Goal: Task Accomplishment & Management: Manage account settings

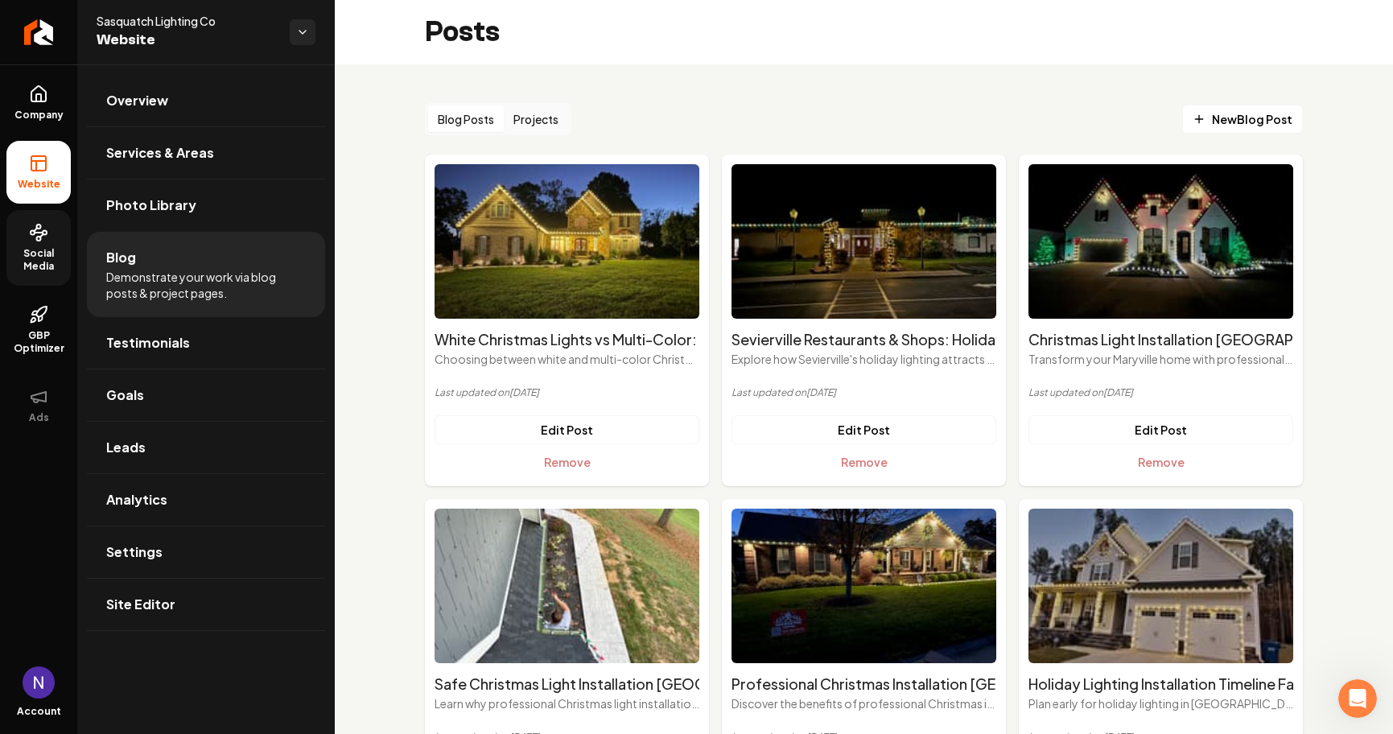
click at [35, 255] on span "Social Media" at bounding box center [38, 260] width 64 height 26
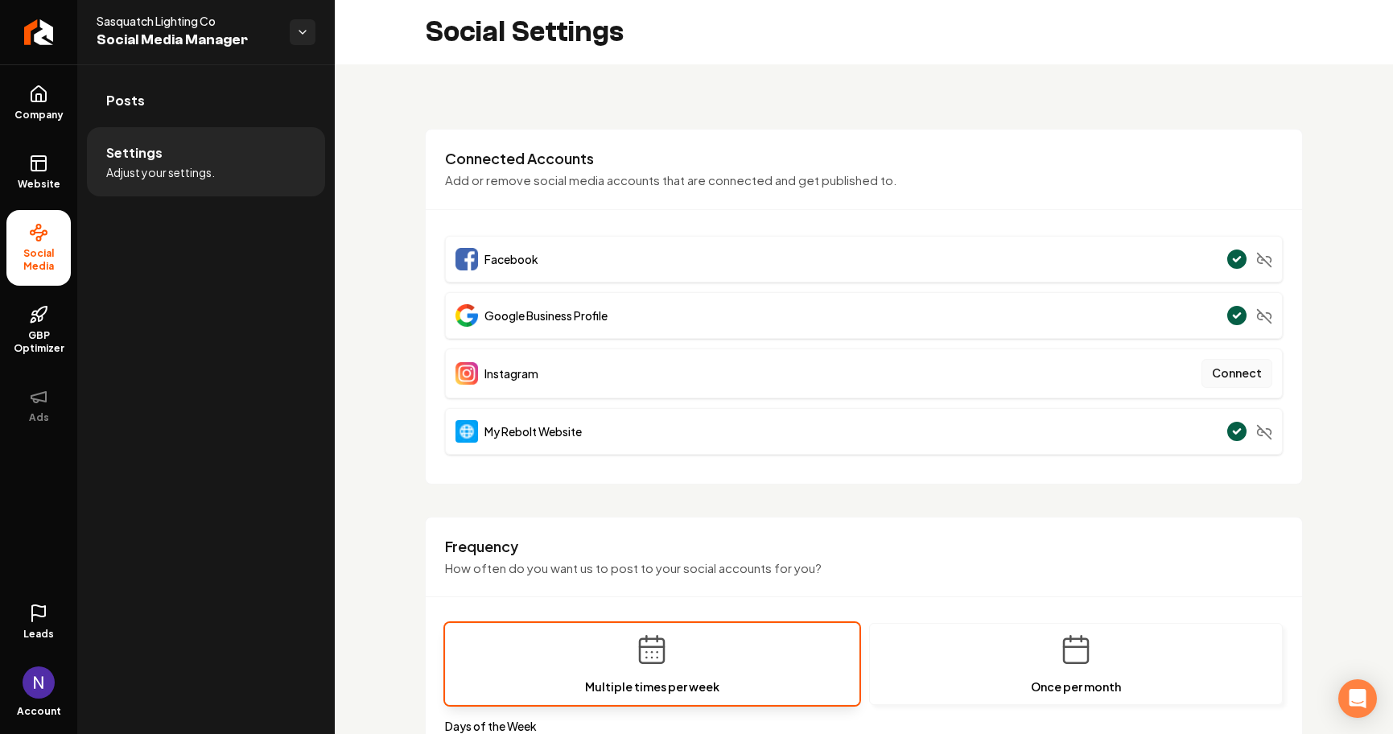
click at [1234, 376] on button "Connect" at bounding box center [1236, 373] width 71 height 29
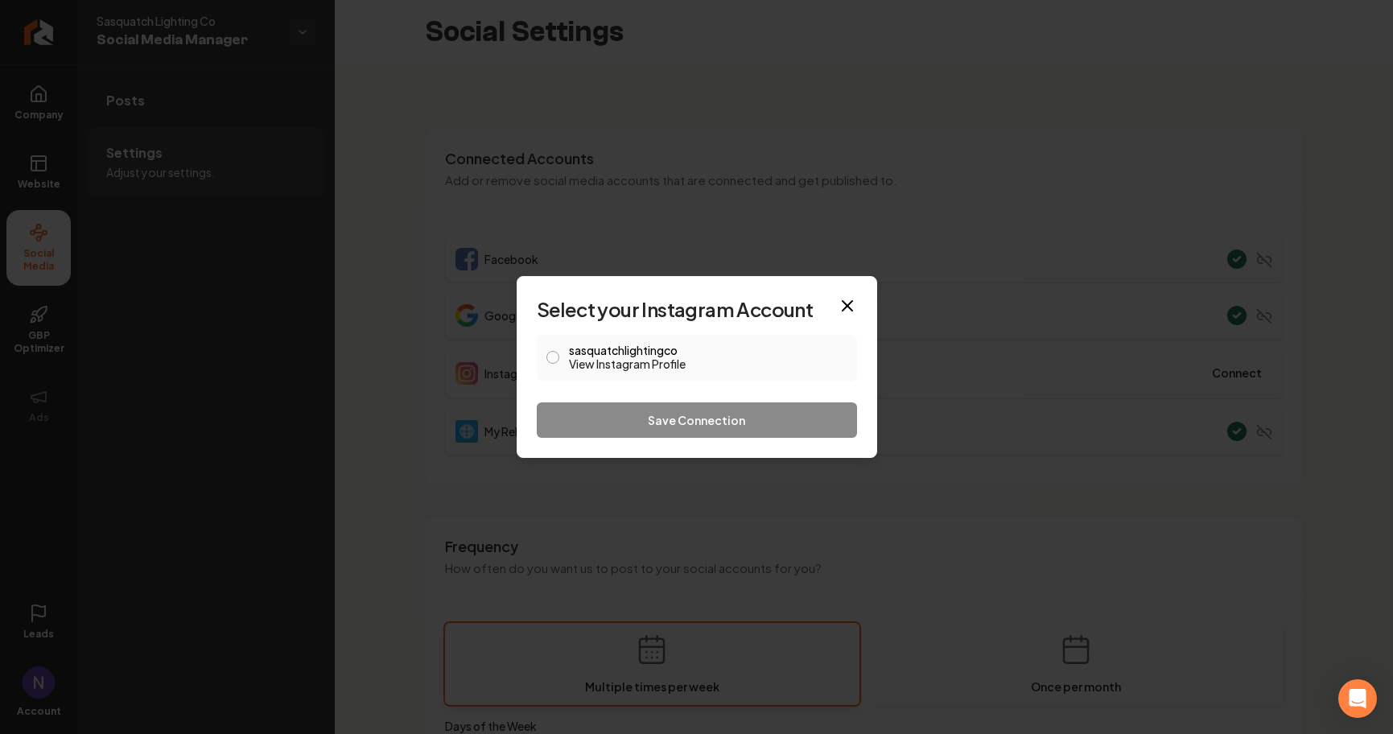
click at [560, 352] on div "sasquatchlightingco View Instagram Profile" at bounding box center [697, 358] width 320 height 47
click at [550, 356] on button "sasquatchlightingco View Instagram Profile" at bounding box center [552, 357] width 13 height 13
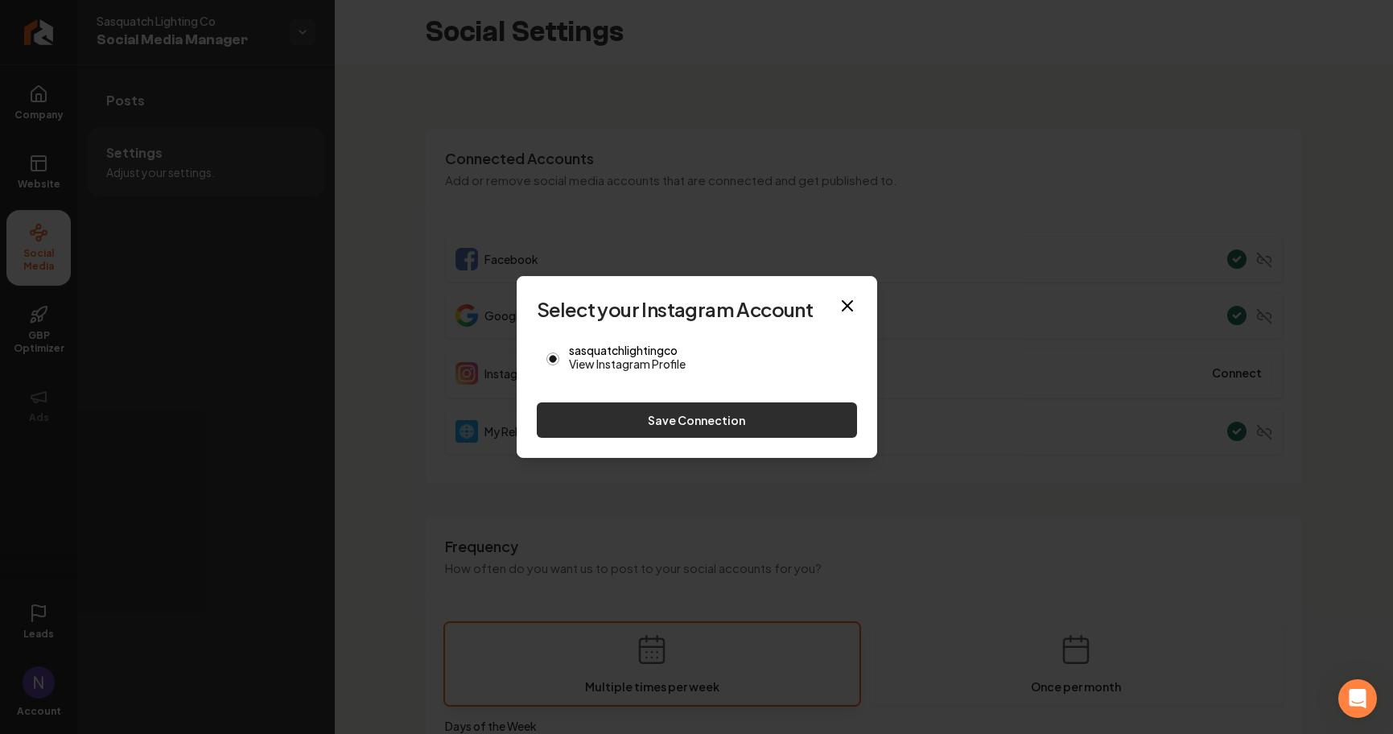
click at [607, 424] on button "Save Connection" at bounding box center [697, 419] width 320 height 35
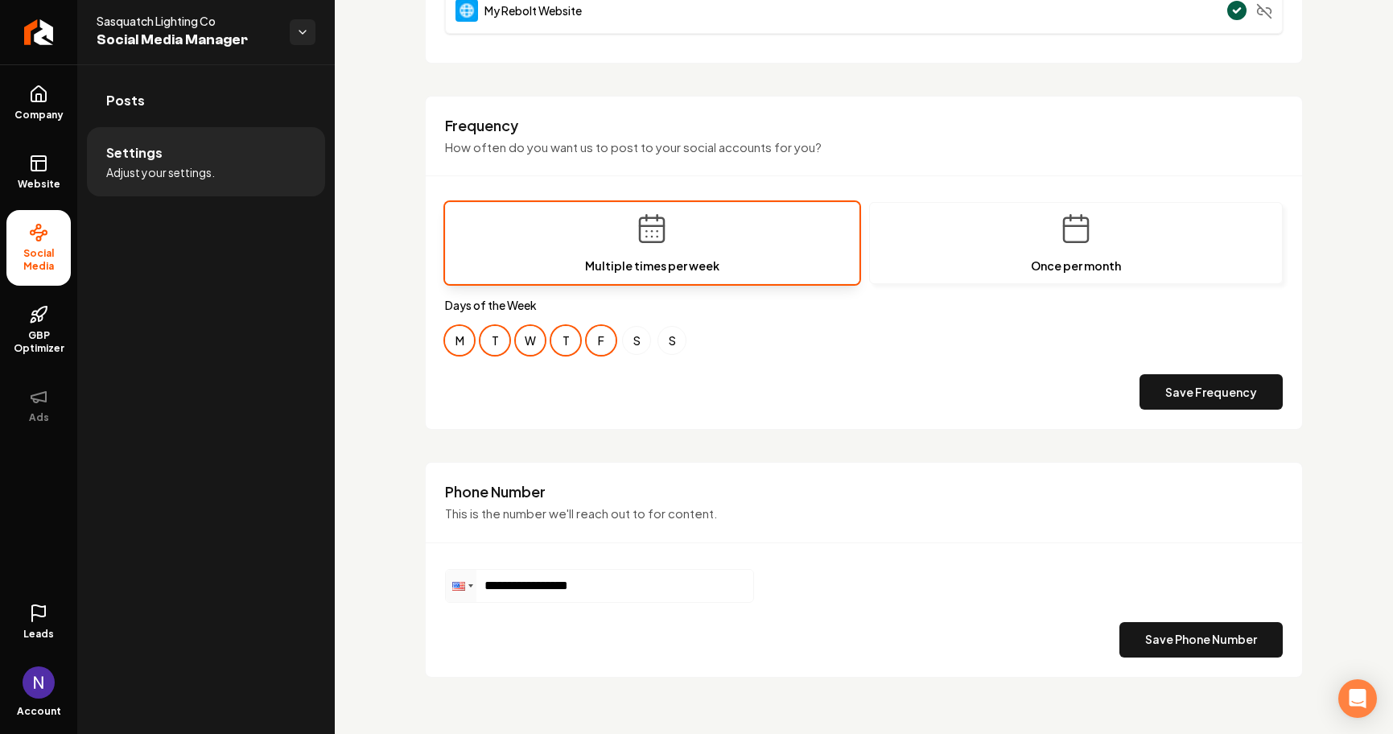
scroll to position [418, 0]
click at [36, 108] on link "Company" at bounding box center [38, 103] width 64 height 63
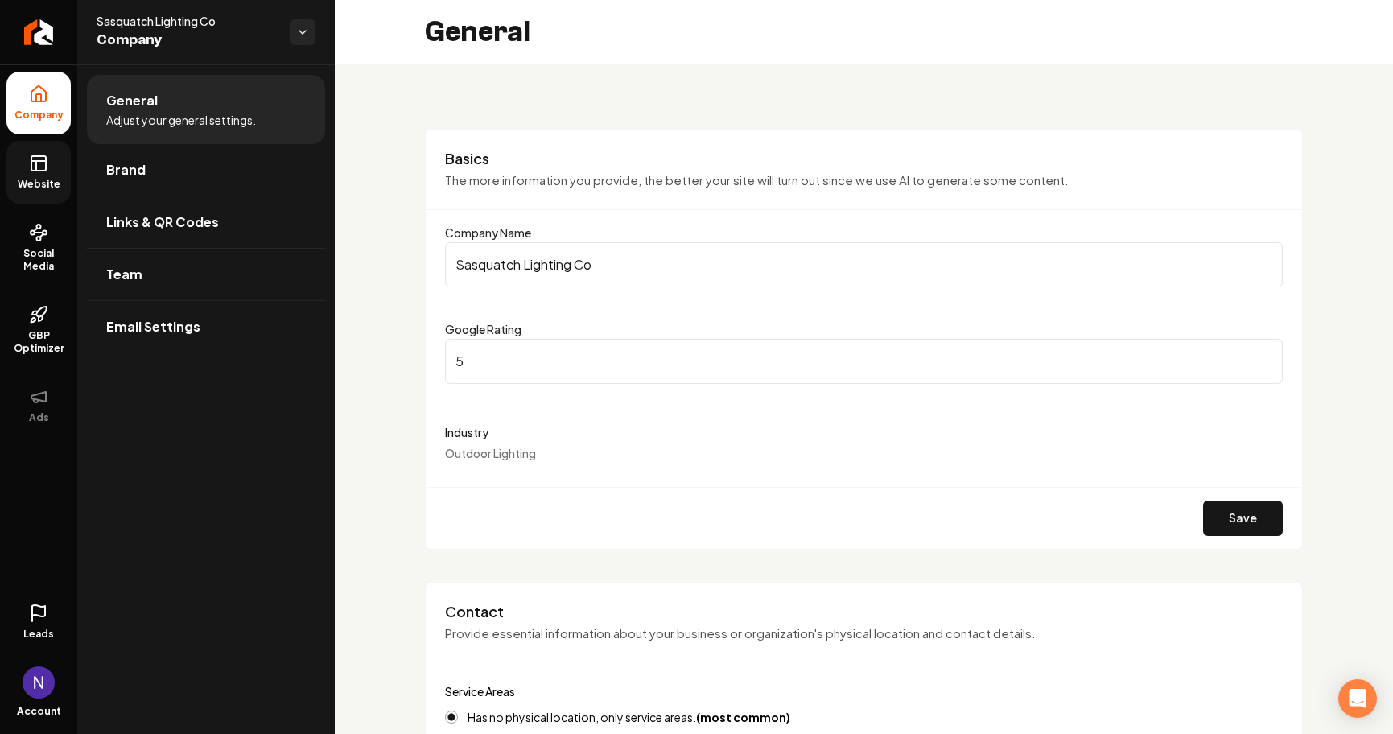
click at [43, 167] on icon at bounding box center [38, 163] width 19 height 19
